Goal: Navigation & Orientation: Find specific page/section

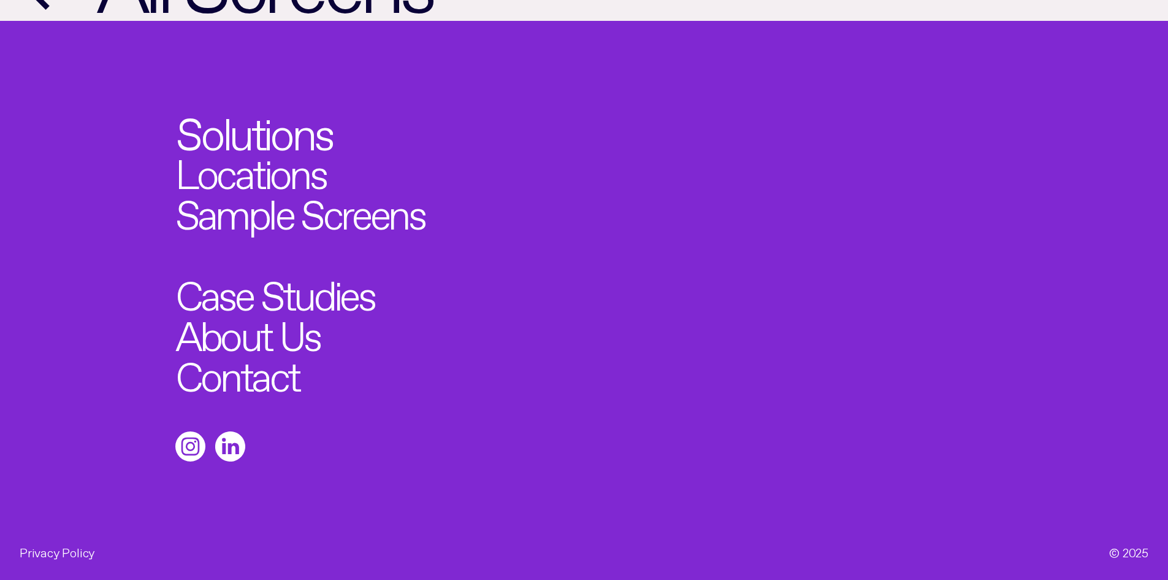
scroll to position [1408, 0]
click at [323, 200] on link "Sample Screens" at bounding box center [314, 209] width 274 height 45
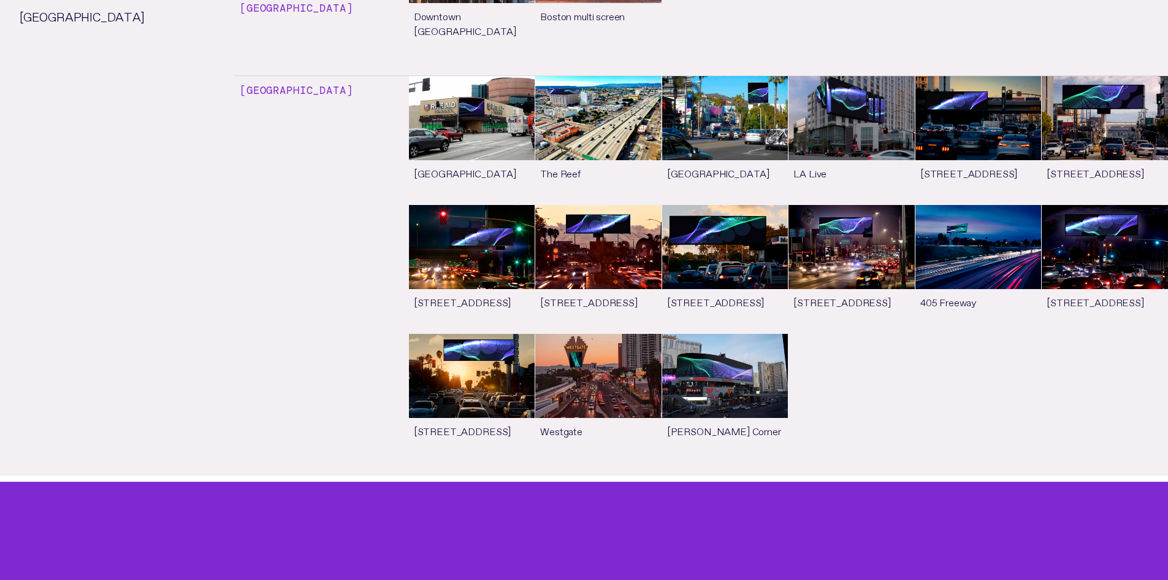
scroll to position [6477, 0]
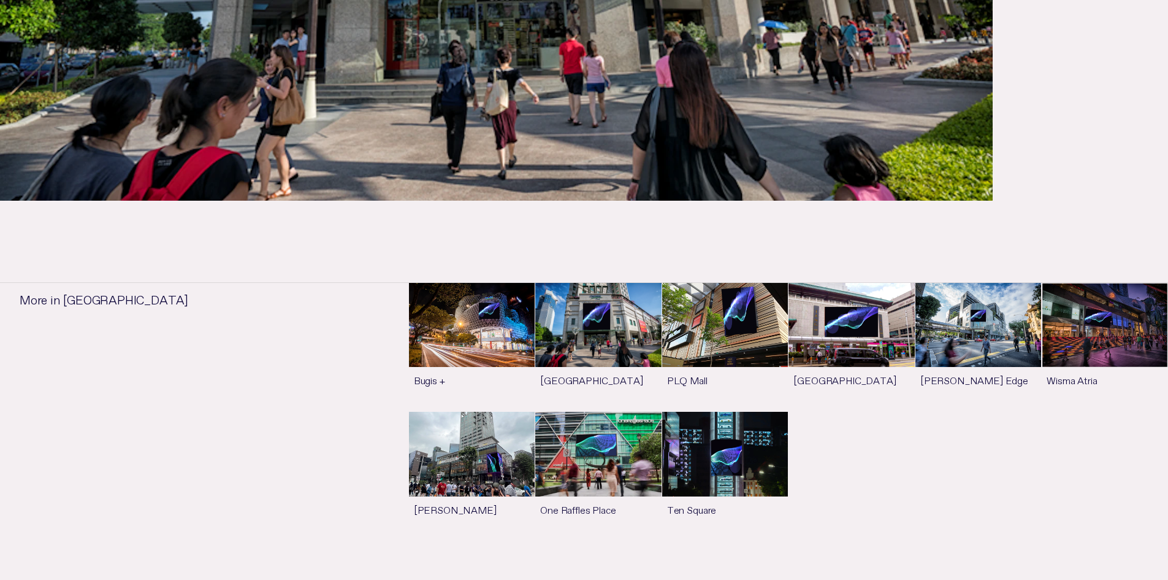
scroll to position [1325, 0]
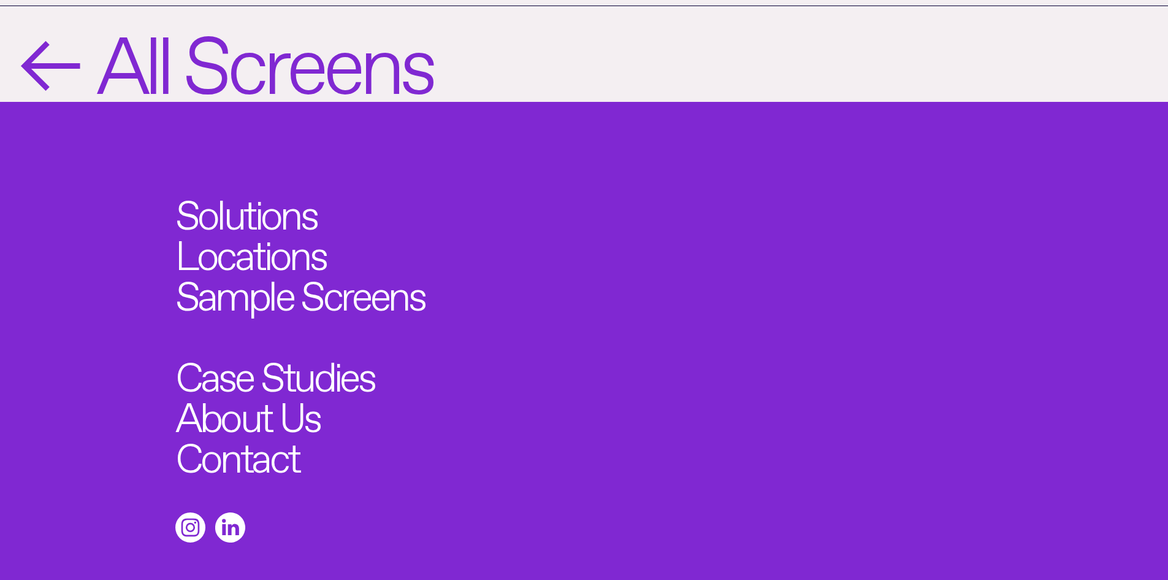
click at [48, 48] on span "←" at bounding box center [48, 54] width 57 height 76
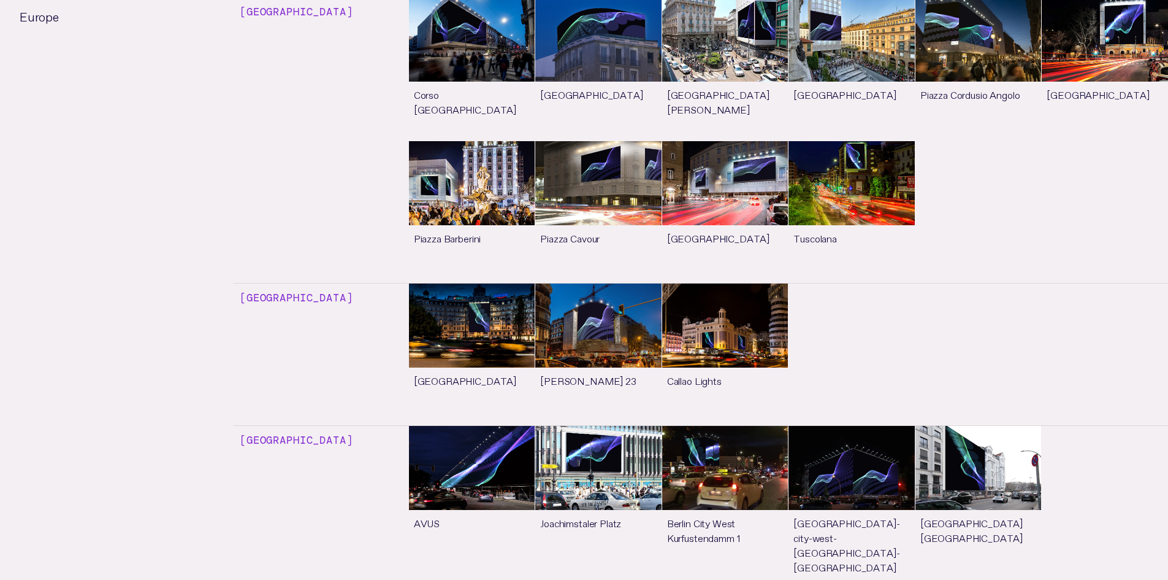
scroll to position [341, 0]
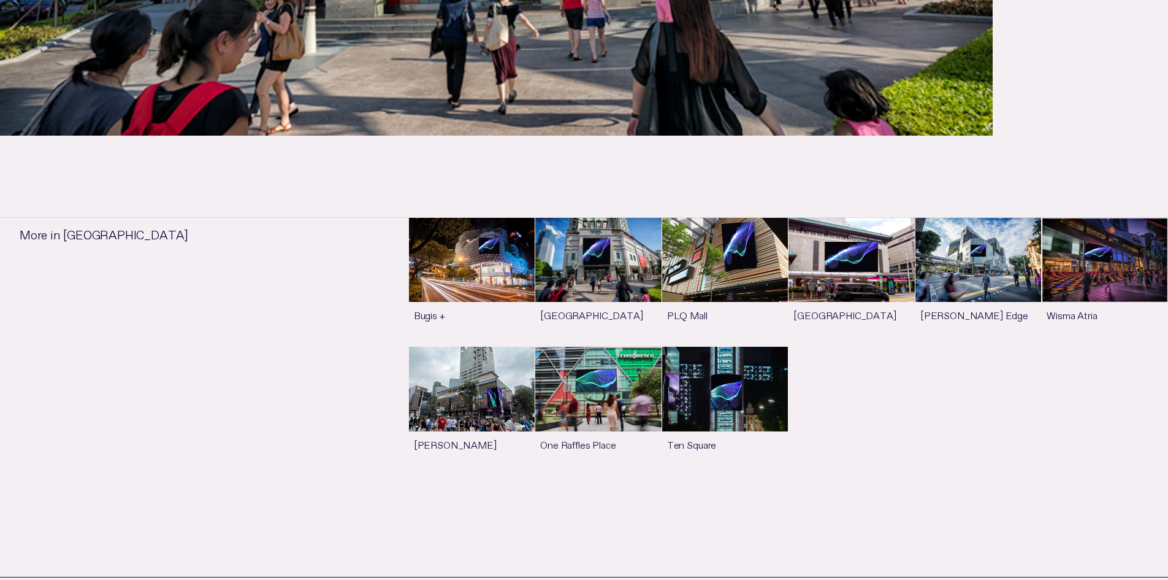
scroll to position [754, 0]
